Goal: Transaction & Acquisition: Purchase product/service

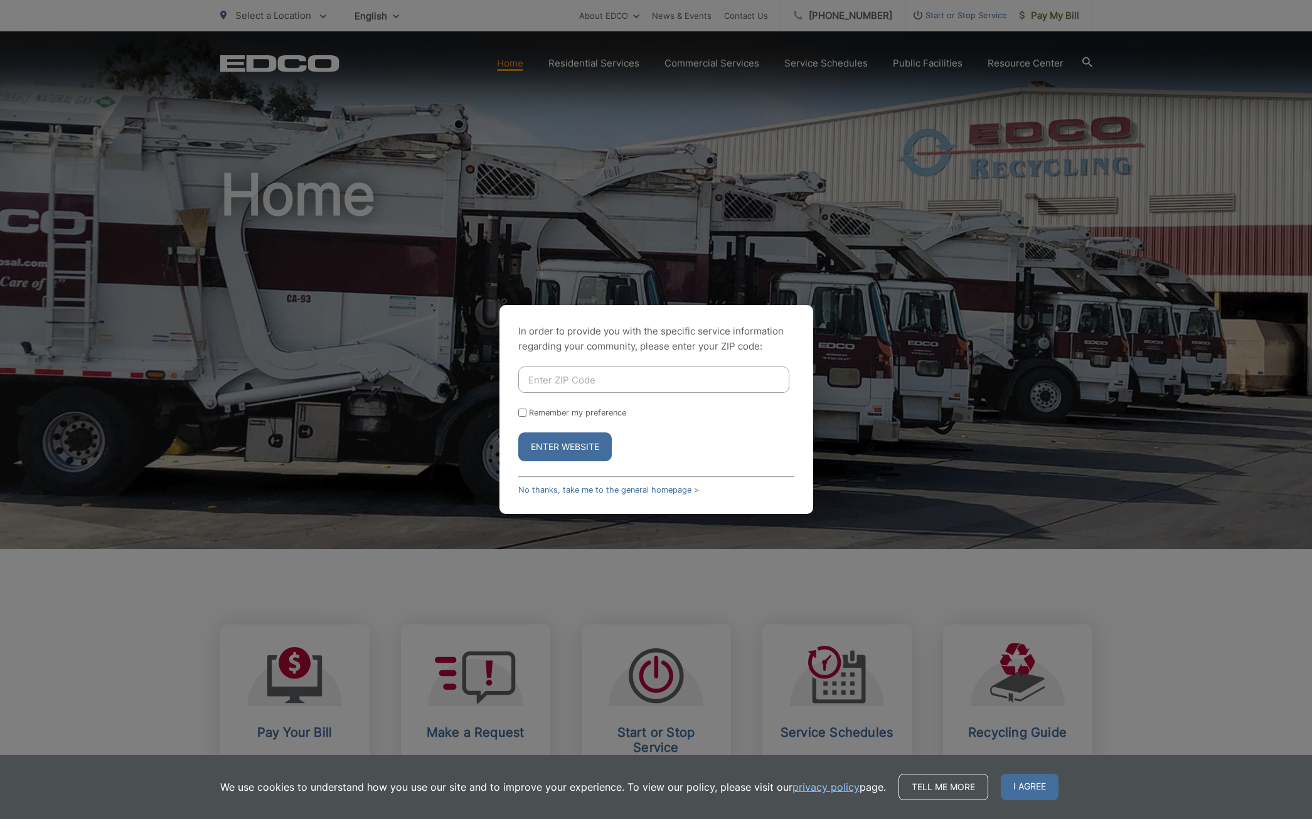
click at [619, 380] on input "Enter ZIP Code" at bounding box center [653, 380] width 271 height 26
type input "92019"
click at [570, 409] on label "Remember my preference" at bounding box center [577, 412] width 97 height 9
click at [527, 409] on input "Remember my preference" at bounding box center [522, 413] width 8 height 8
checkbox input "true"
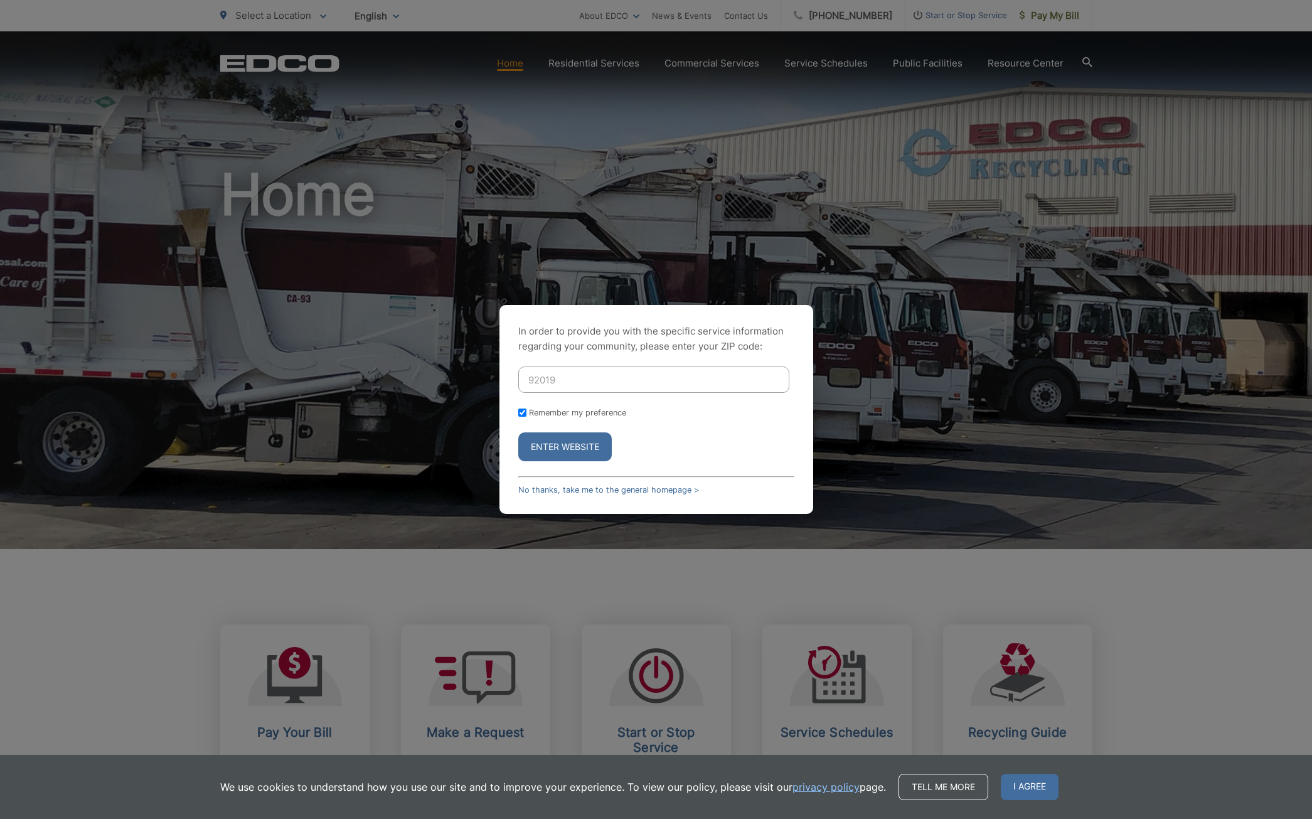
click at [523, 453] on button "Enter Website" at bounding box center [565, 446] width 94 height 29
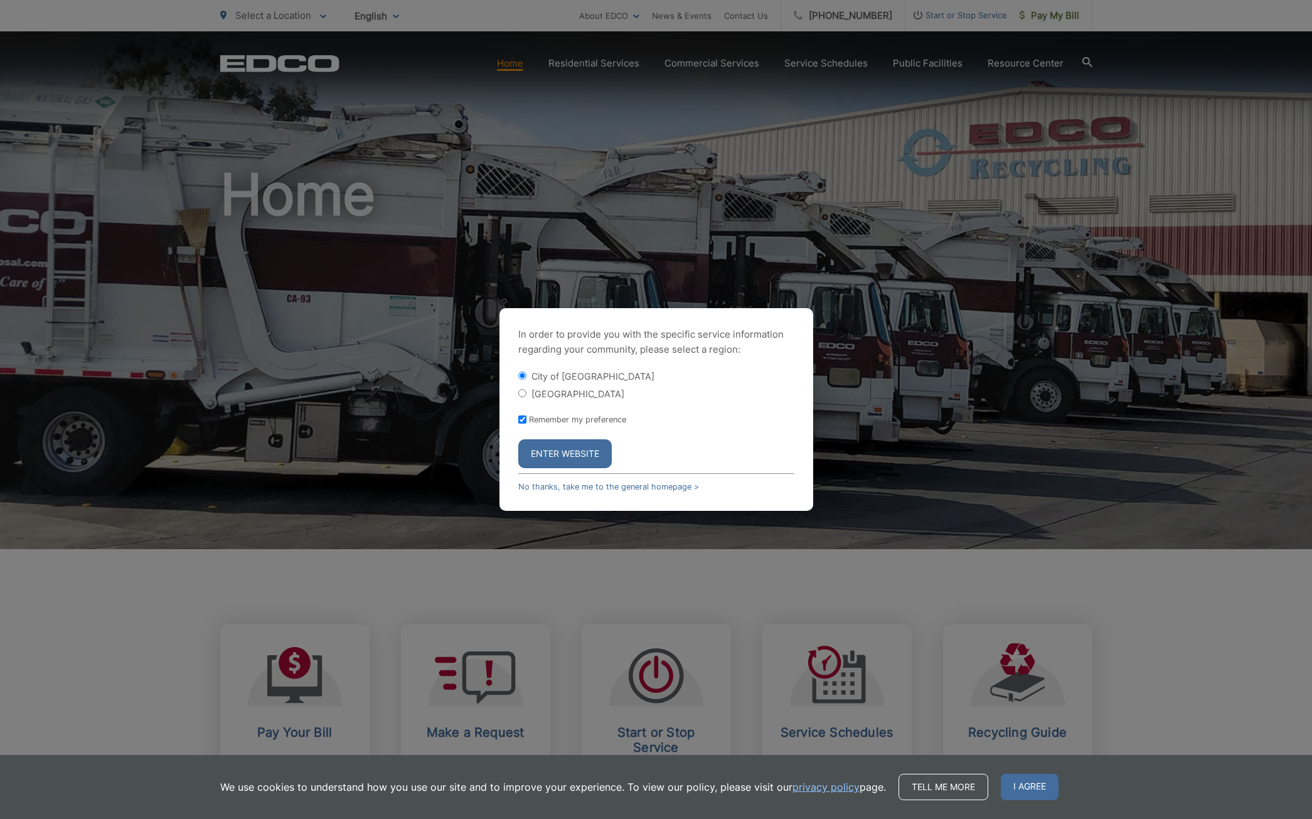
click at [543, 450] on button "Enter Website" at bounding box center [565, 453] width 94 height 29
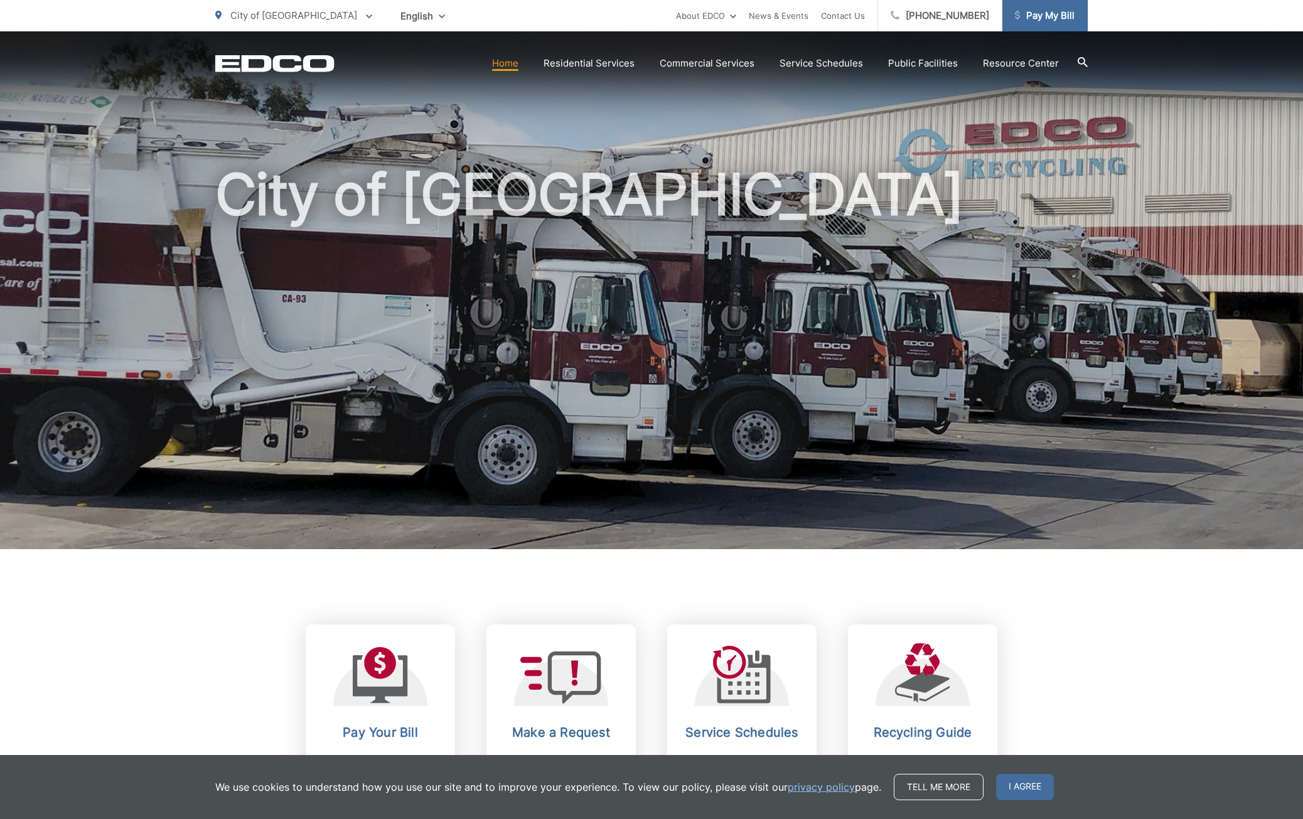
click at [1043, 19] on span "Pay My Bill" at bounding box center [1045, 15] width 60 height 15
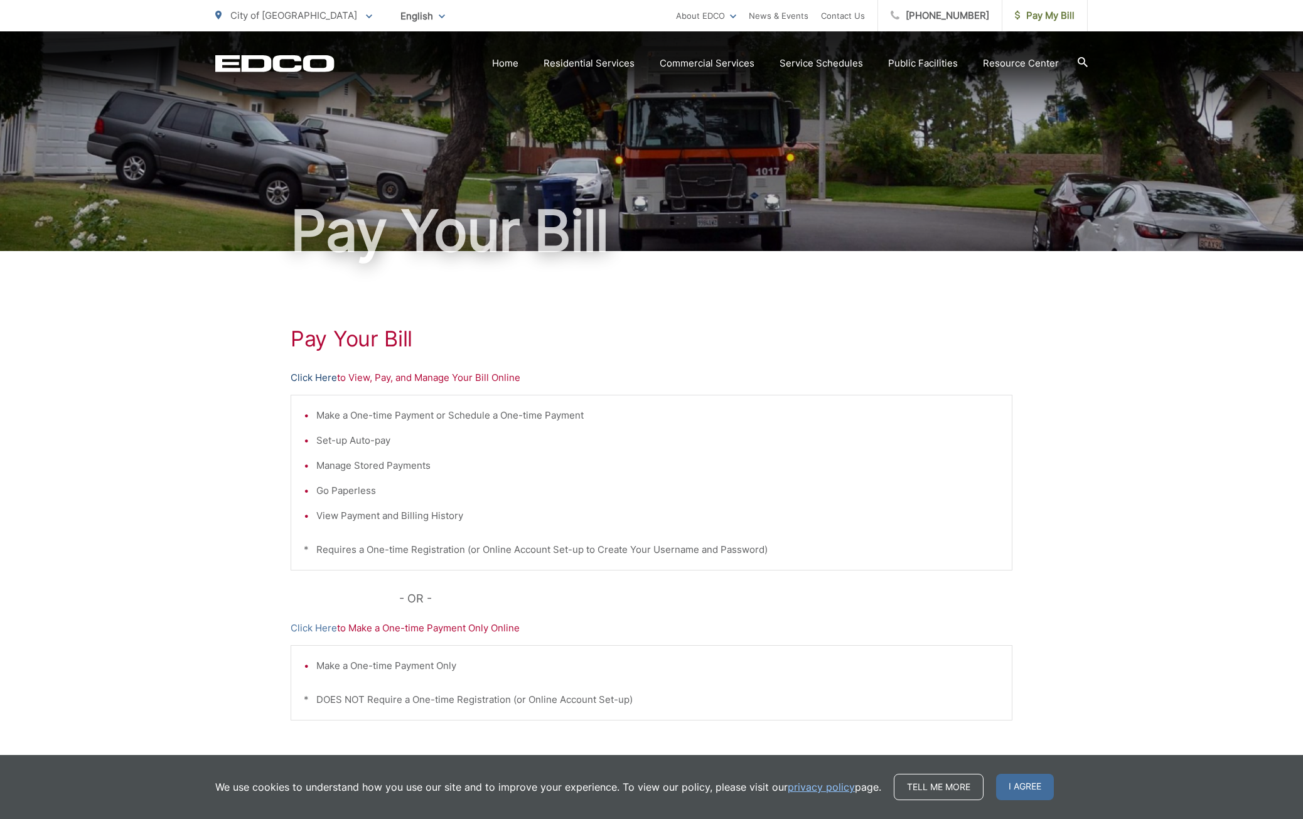
click at [307, 380] on link "Click Here" at bounding box center [314, 377] width 46 height 15
